Goal: Task Accomplishment & Management: Use online tool/utility

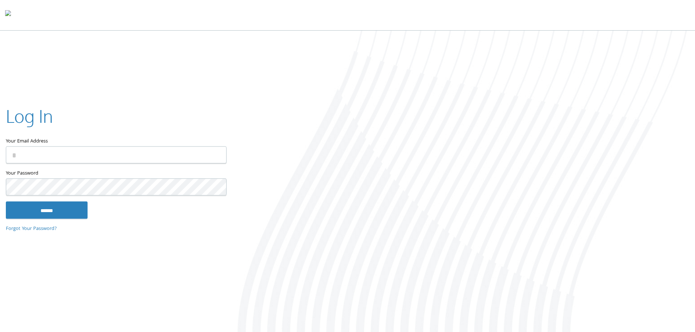
type input "**********"
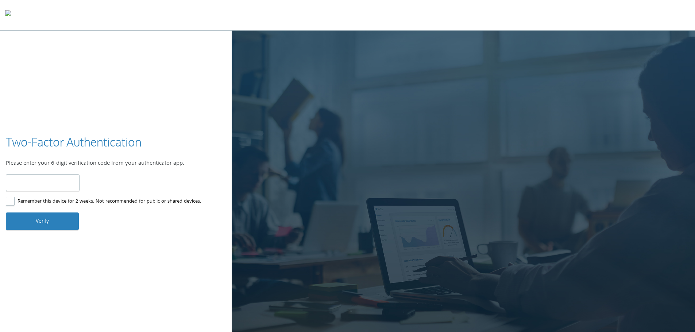
click at [39, 188] on input "number" at bounding box center [43, 182] width 74 height 17
type input "******"
